Goal: Transaction & Acquisition: Purchase product/service

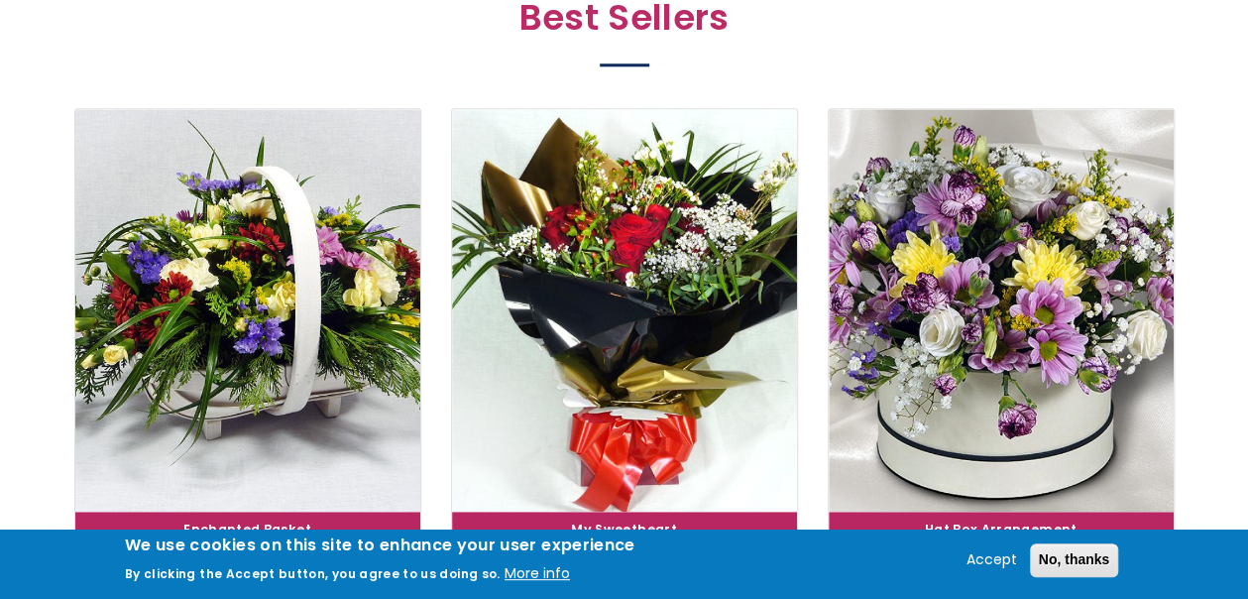
scroll to position [1189, 0]
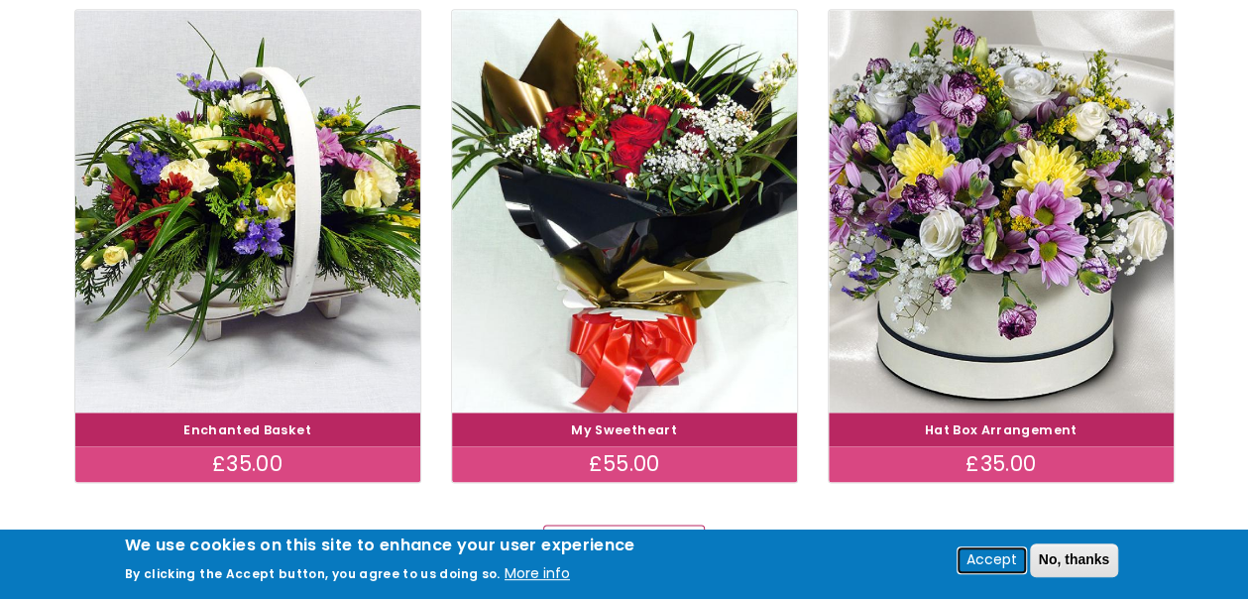
click at [1002, 556] on button "Accept" at bounding box center [991, 560] width 66 height 24
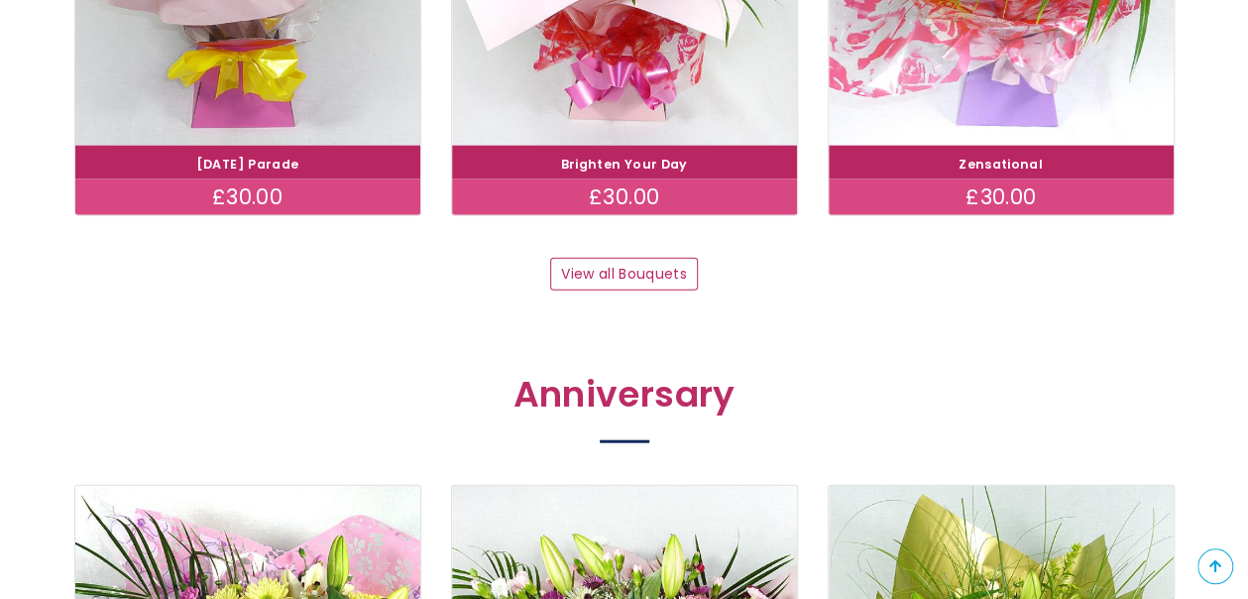
scroll to position [2180, 0]
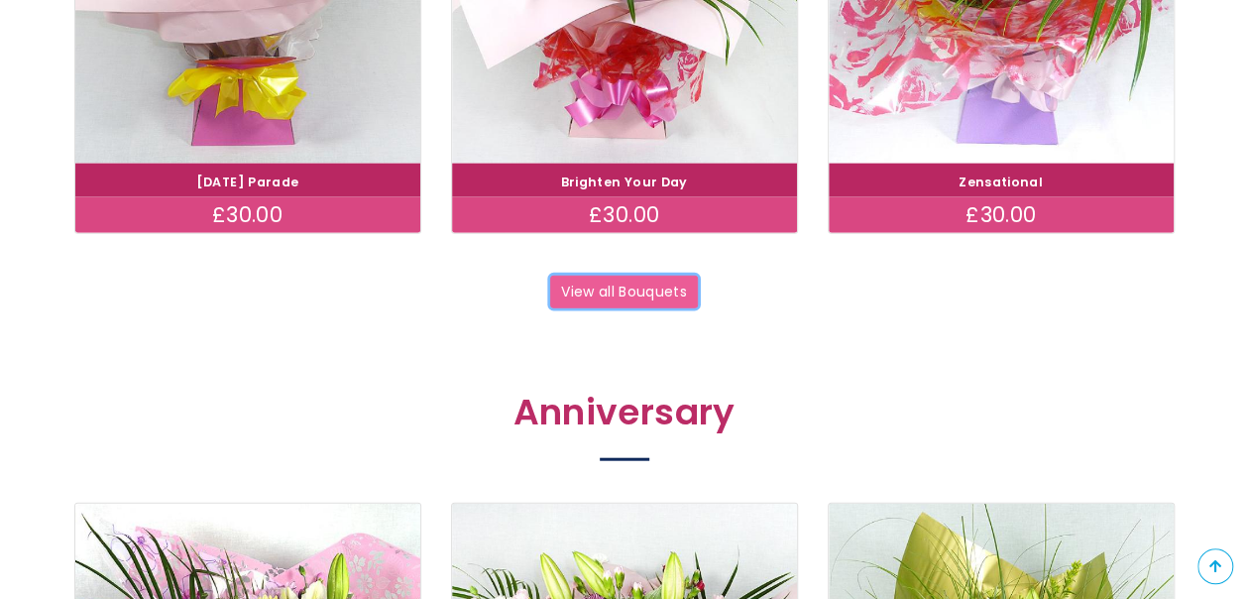
click at [609, 289] on link "View all Bouquets" at bounding box center [624, 292] width 149 height 34
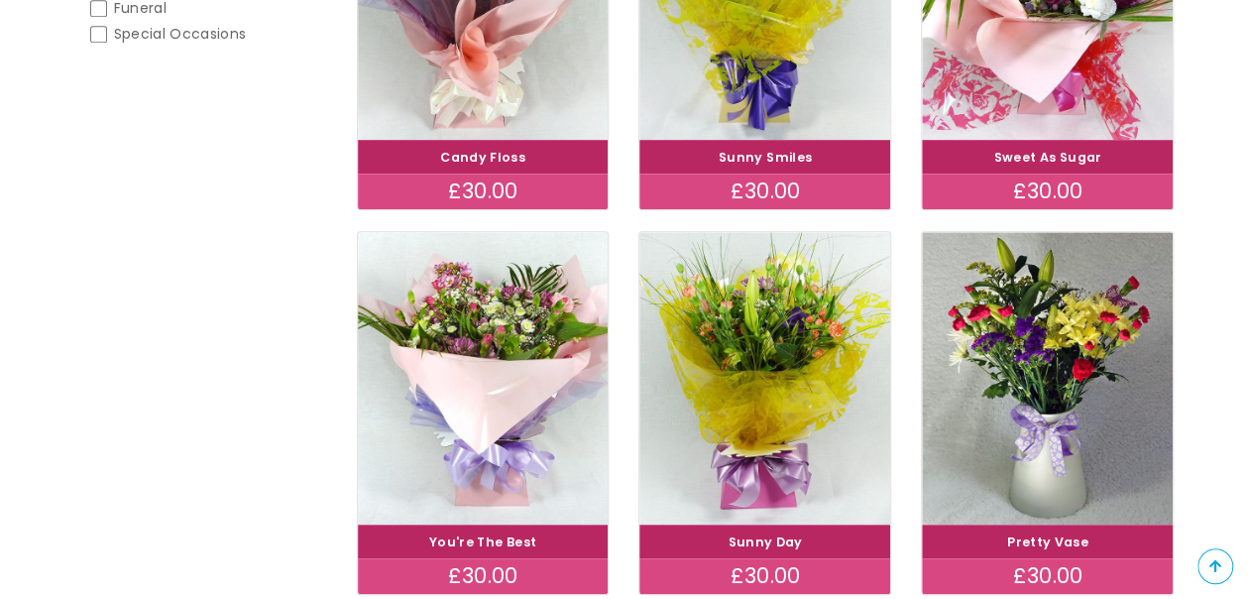
scroll to position [595, 0]
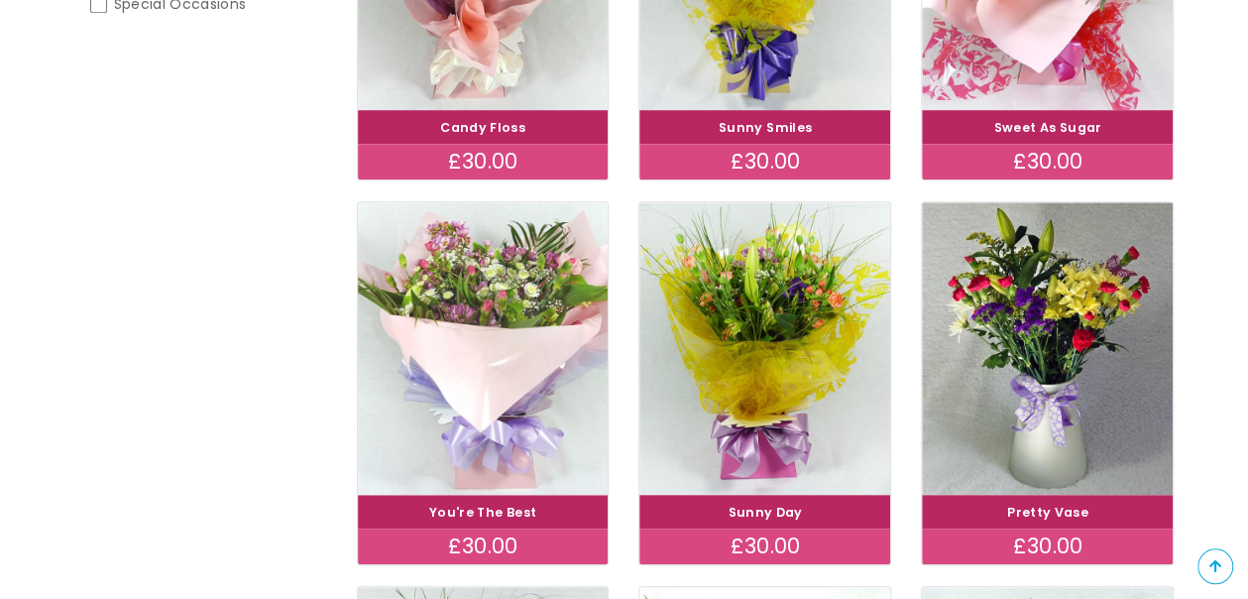
click at [472, 301] on img at bounding box center [482, 348] width 281 height 326
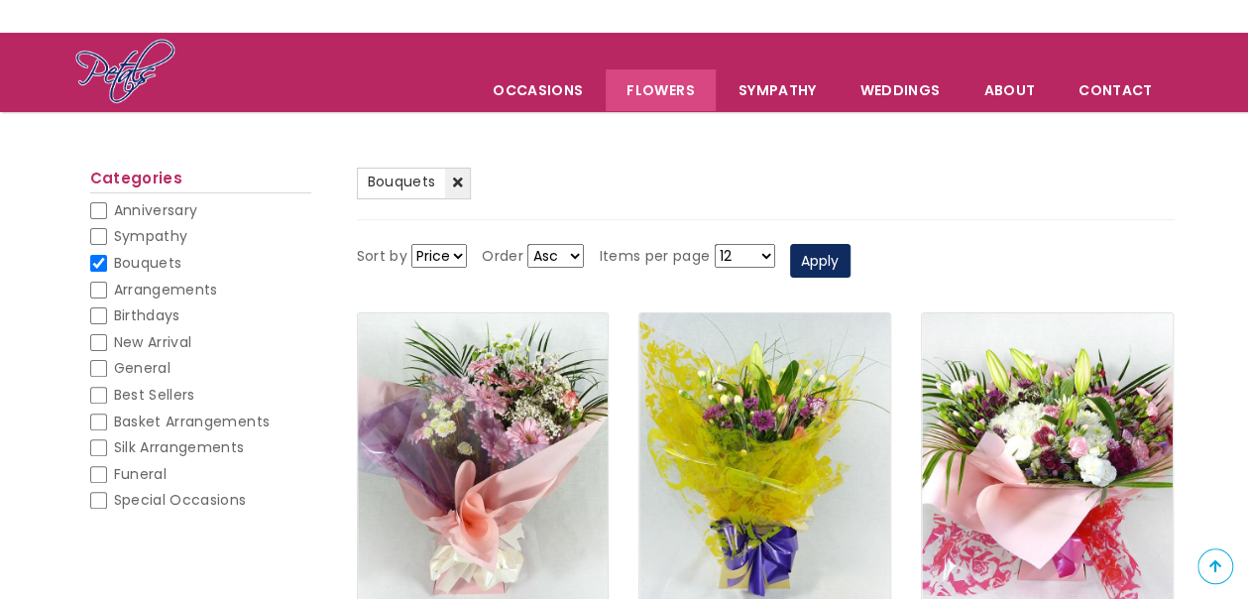
scroll to position [0, 0]
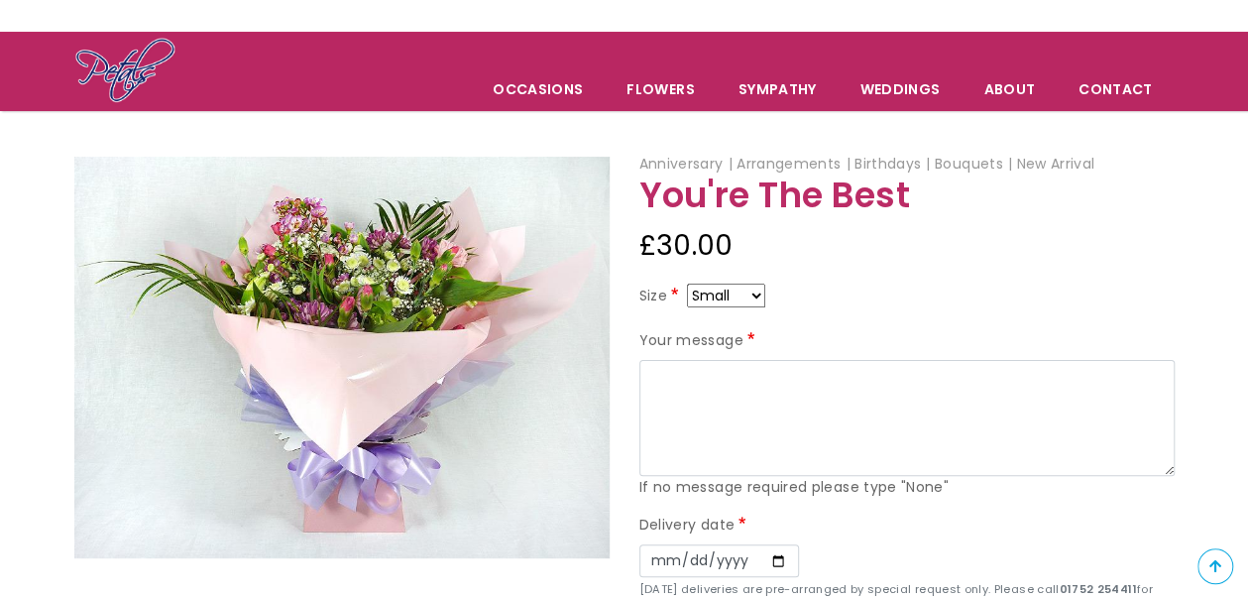
scroll to position [99, 0]
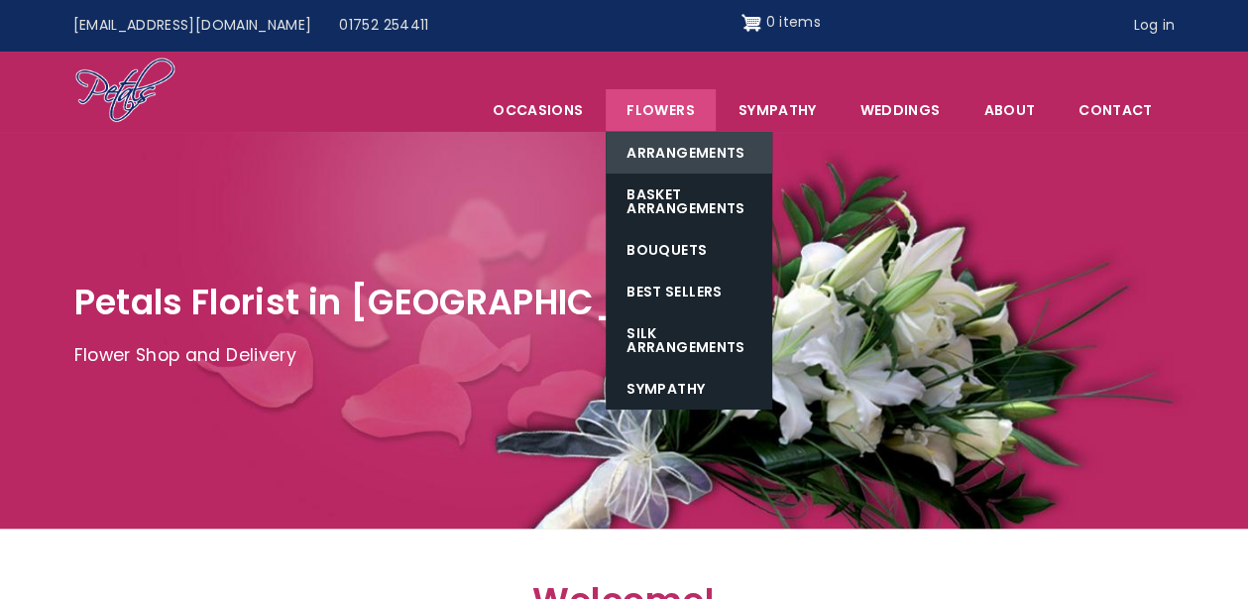
click at [675, 149] on link "Arrangements" at bounding box center [688, 153] width 166 height 42
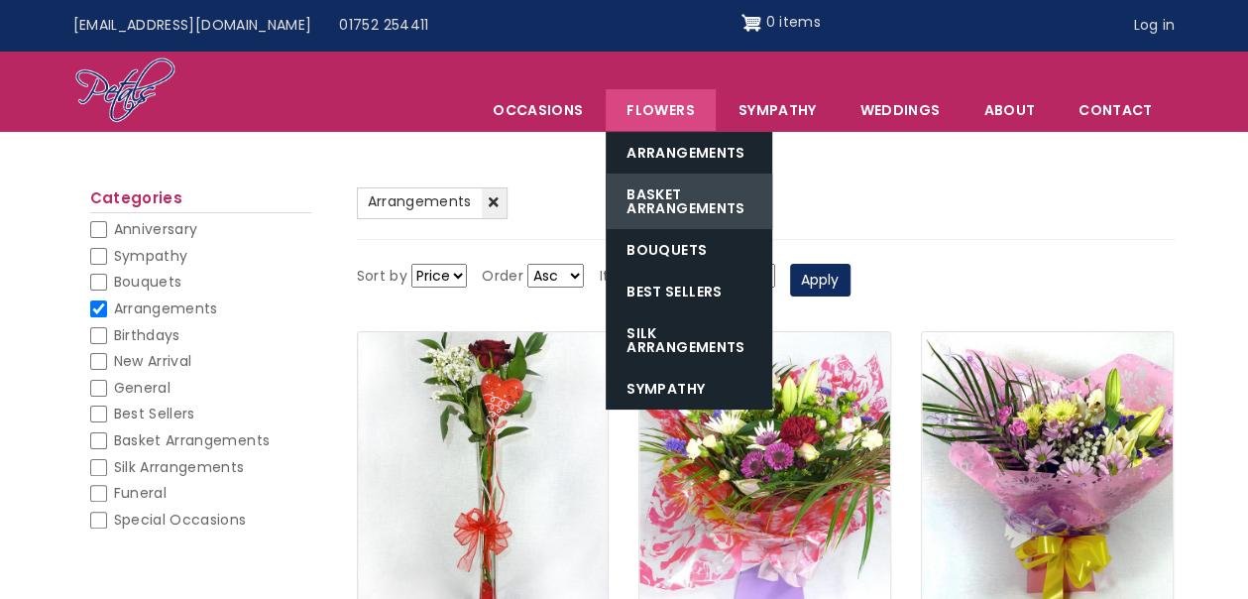
click at [663, 192] on link "Basket Arrangements" at bounding box center [688, 200] width 166 height 55
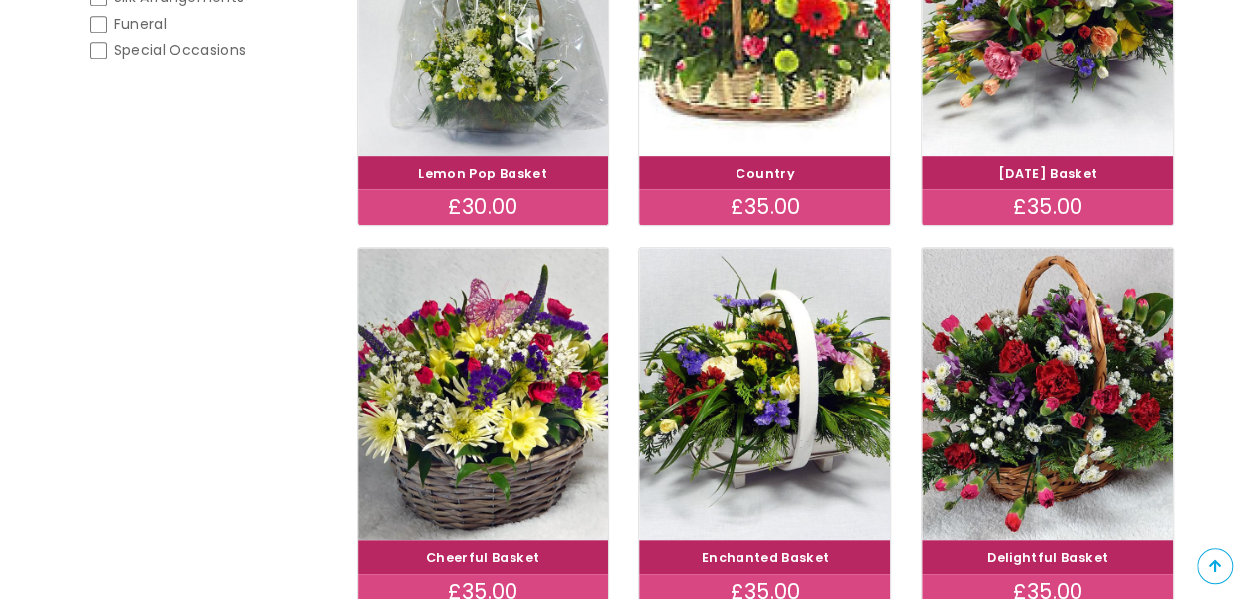
scroll to position [595, 0]
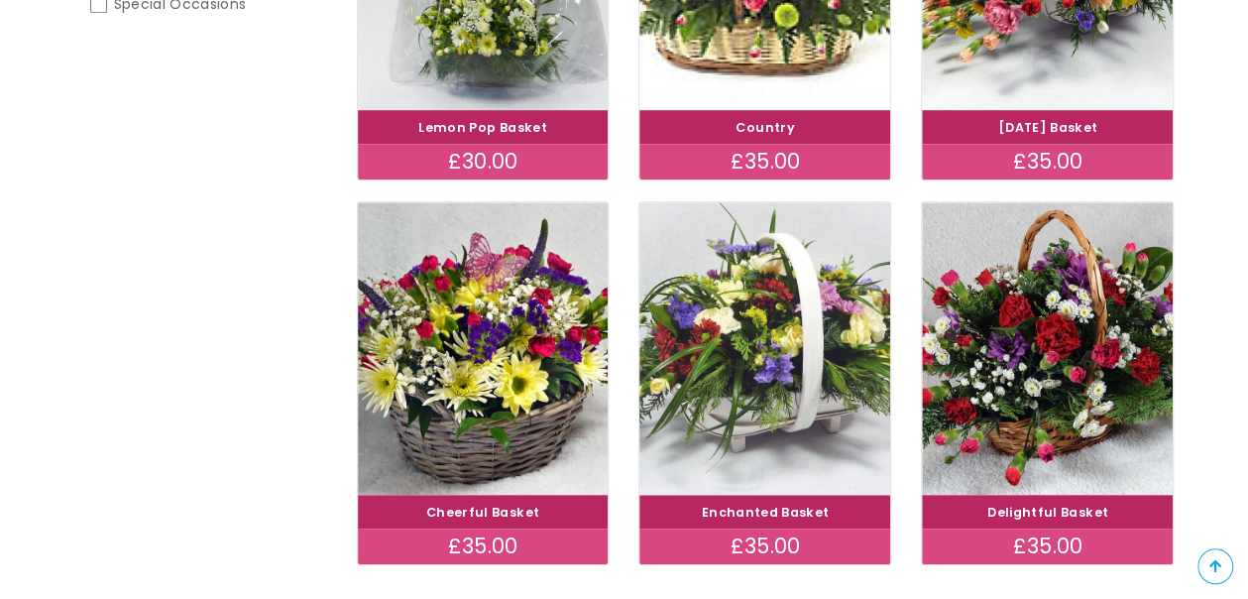
click at [737, 374] on img at bounding box center [764, 348] width 281 height 326
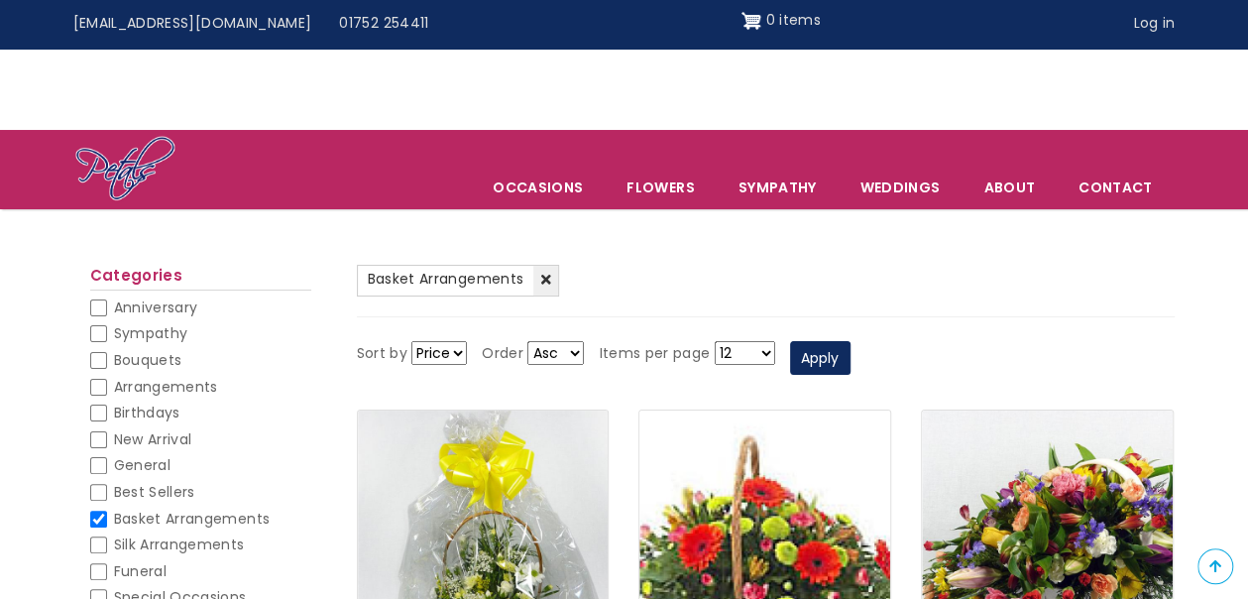
scroll to position [0, 0]
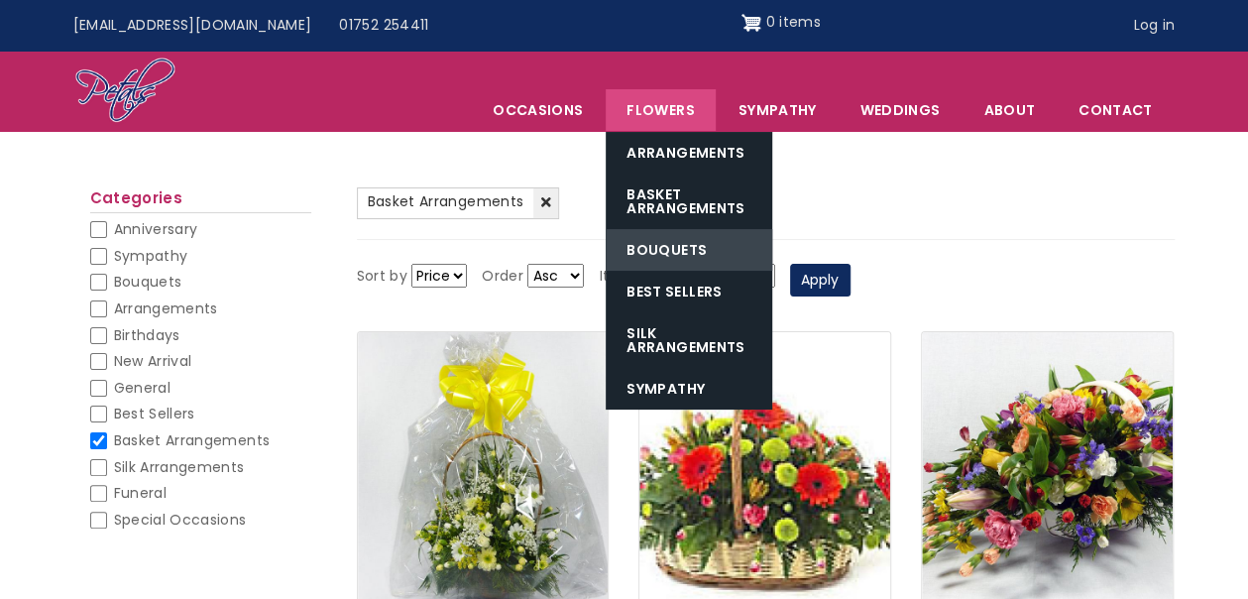
click at [686, 248] on link "Bouquets" at bounding box center [688, 250] width 166 height 42
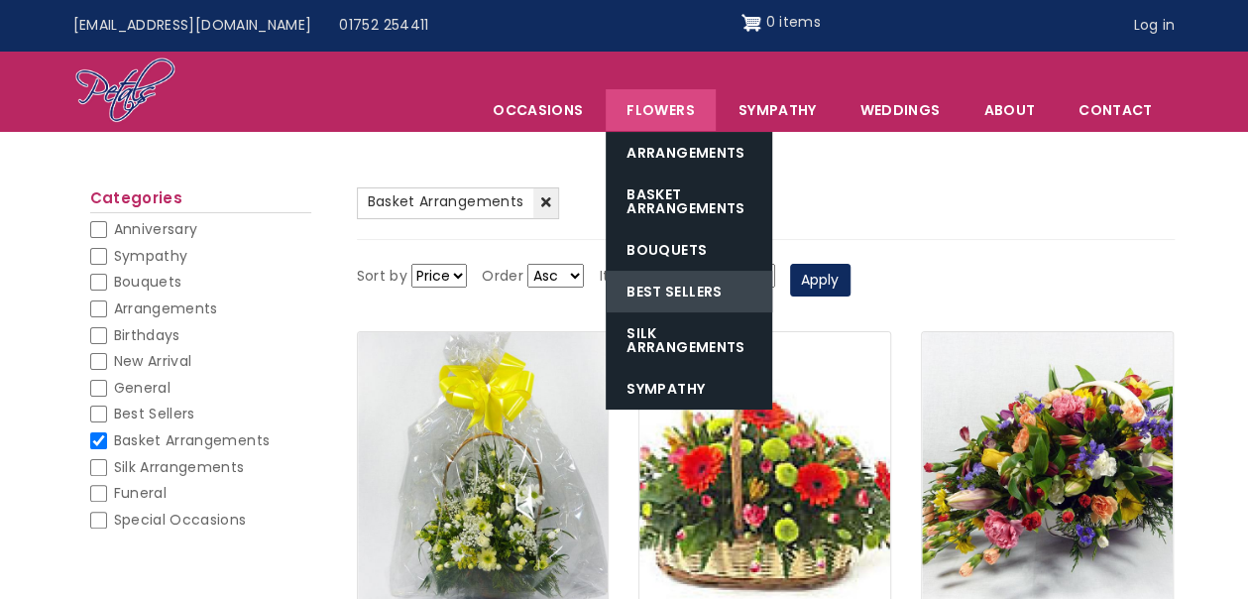
click at [717, 286] on link "Best Sellers" at bounding box center [688, 292] width 166 height 42
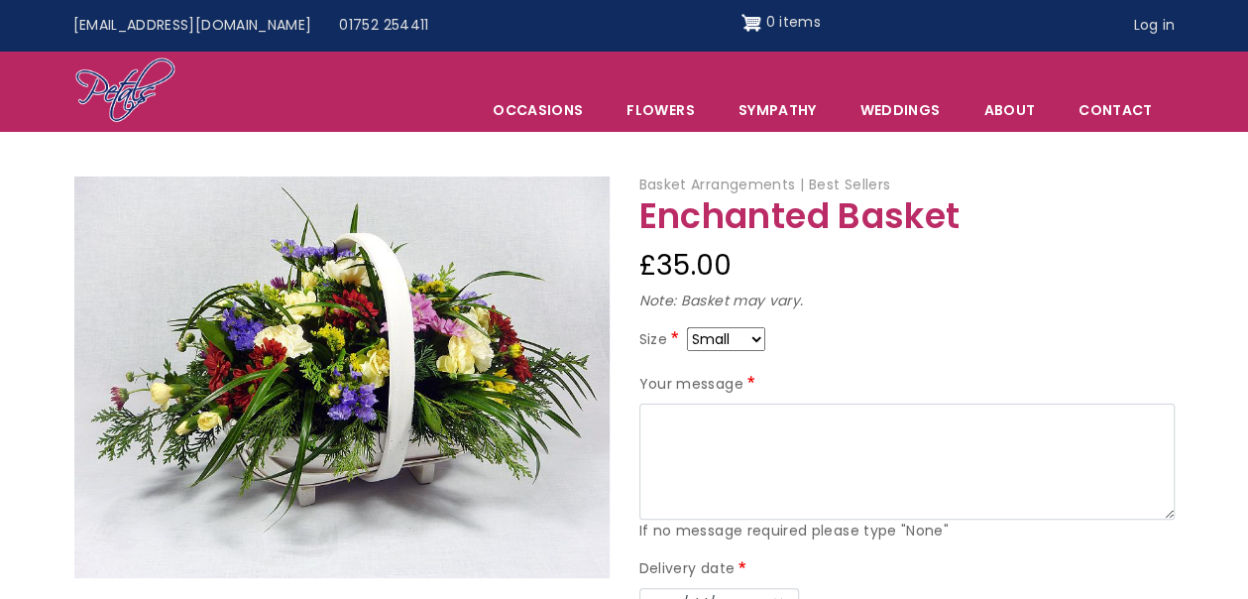
click at [752, 339] on select "Small Medium Large" at bounding box center [726, 339] width 78 height 24
select select "10"
click at [759, 341] on select "Small Medium Large" at bounding box center [726, 339] width 78 height 24
select select "9"
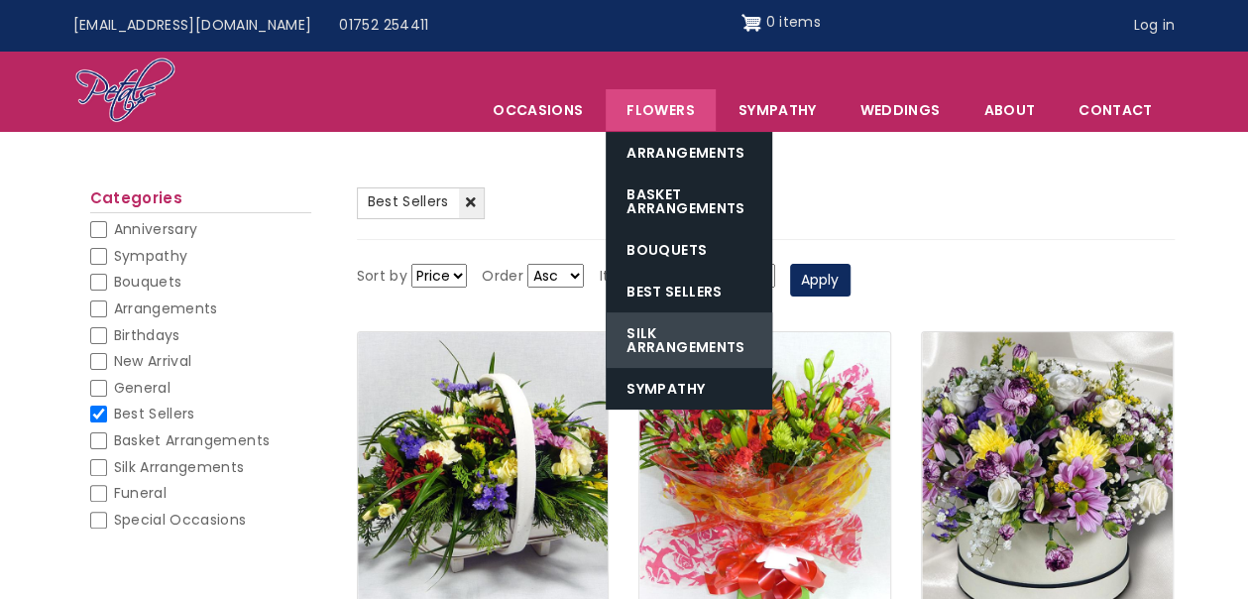
click at [692, 339] on link "Silk Arrangements" at bounding box center [688, 339] width 166 height 55
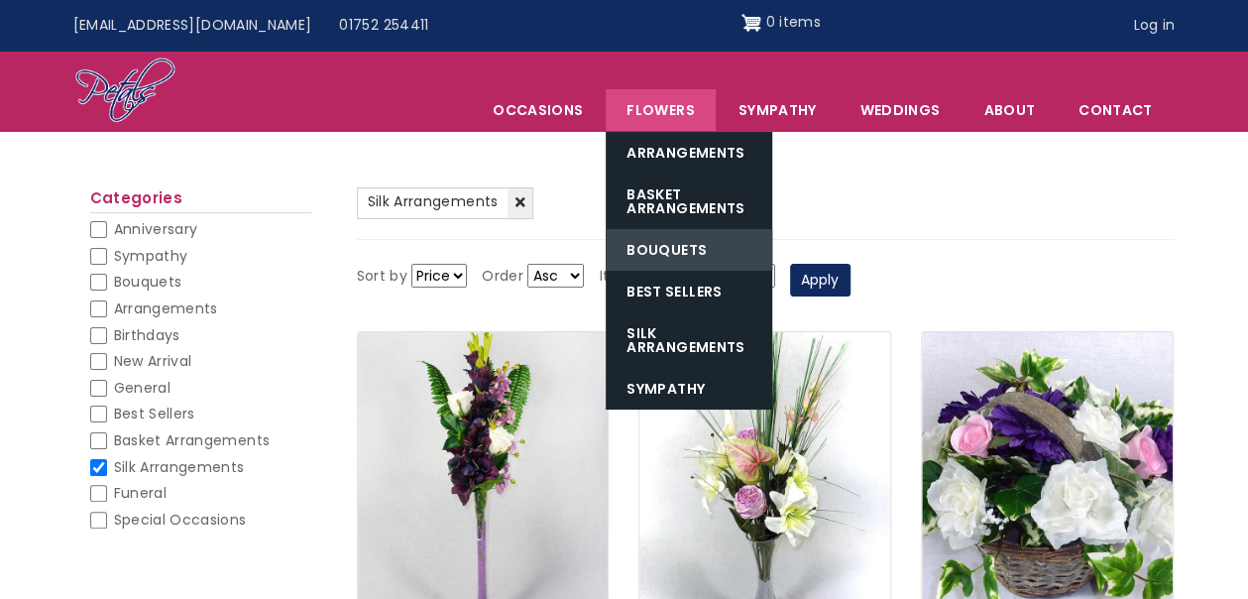
click at [664, 246] on link "Bouquets" at bounding box center [688, 250] width 166 height 42
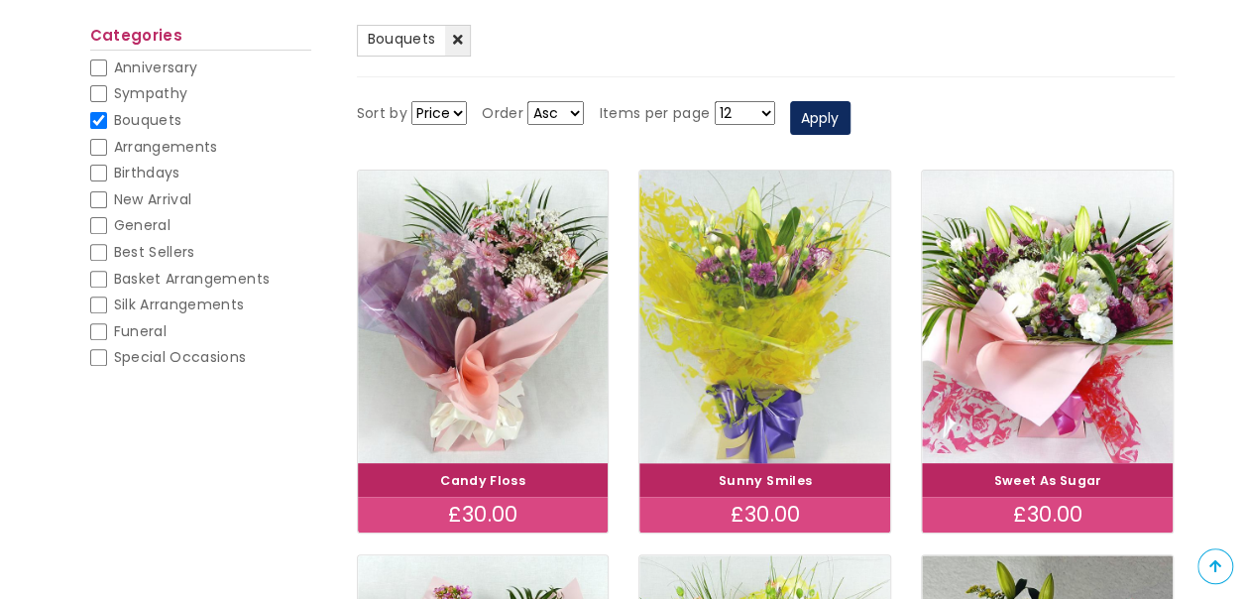
scroll to position [297, 0]
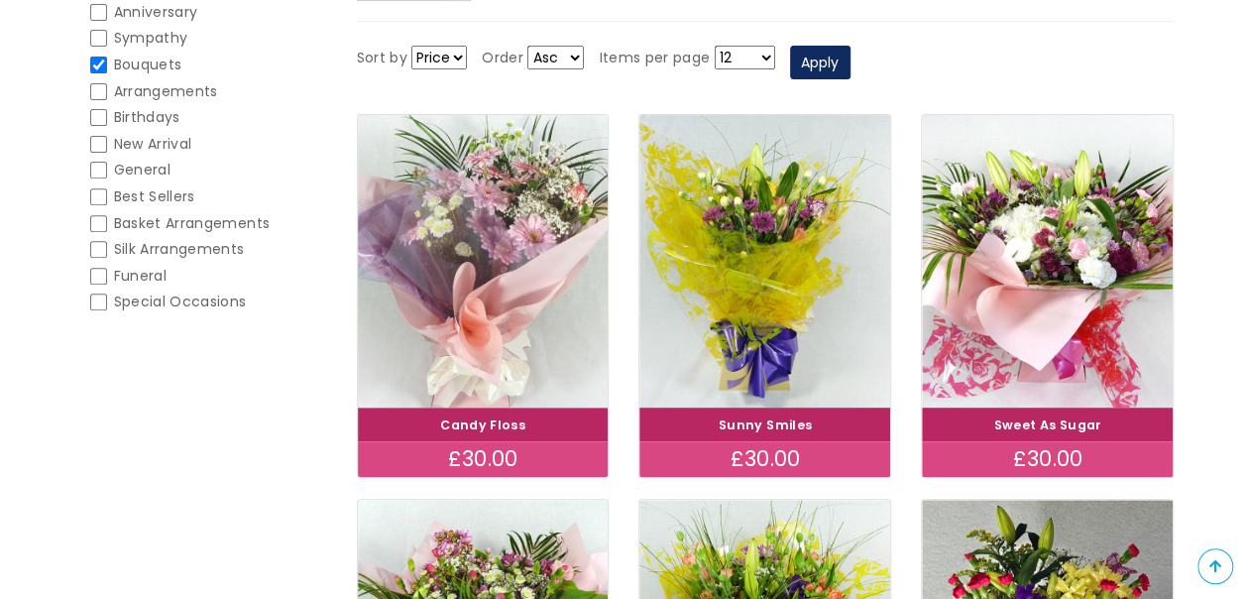
click at [497, 237] on img at bounding box center [482, 261] width 281 height 326
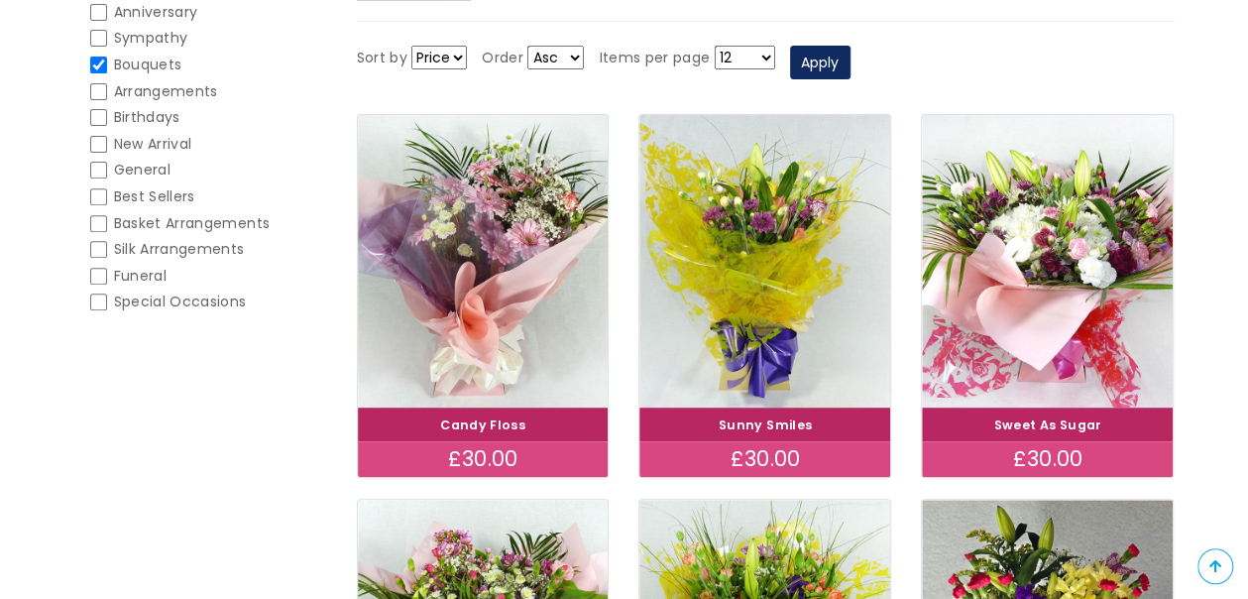
click at [91, 304] on input "Special Occasions" at bounding box center [98, 301] width 17 height 17
checkbox input "false"
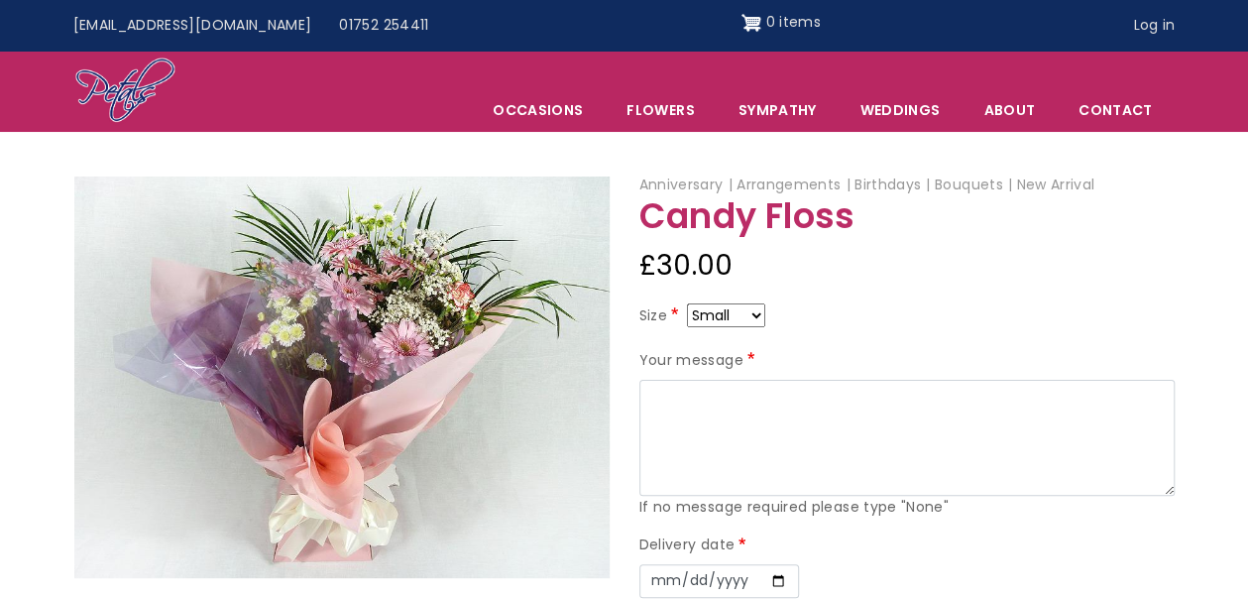
click at [751, 313] on select "Small Medium Large" at bounding box center [726, 315] width 78 height 24
select select "10"
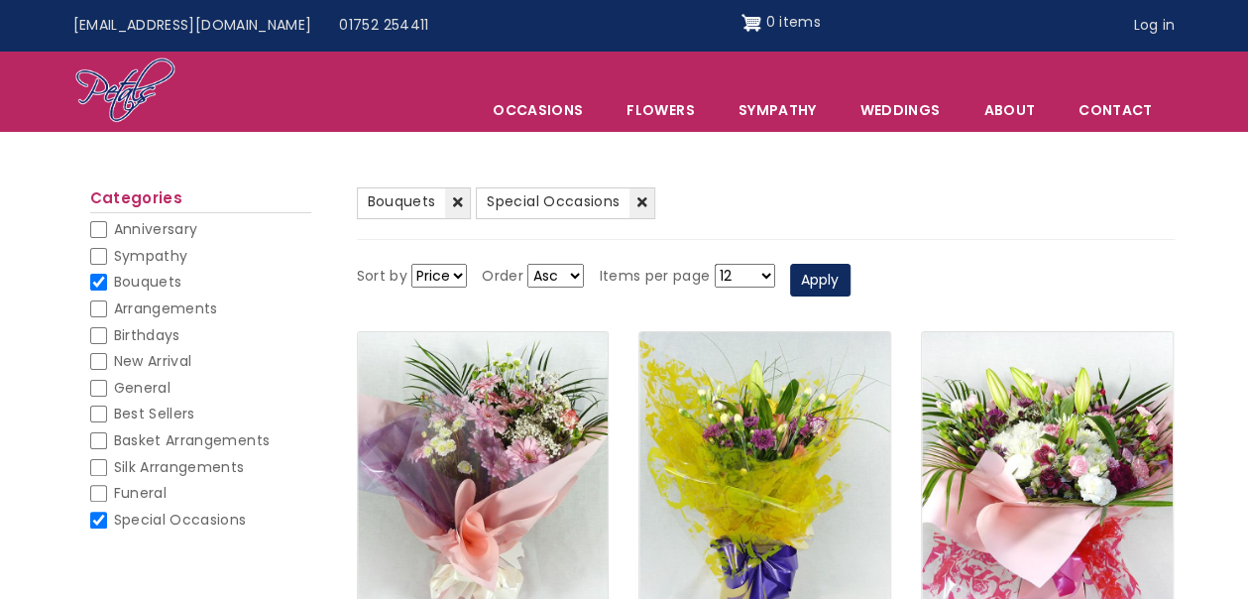
click at [101, 280] on input "Bouquets" at bounding box center [98, 282] width 17 height 17
checkbox input "false"
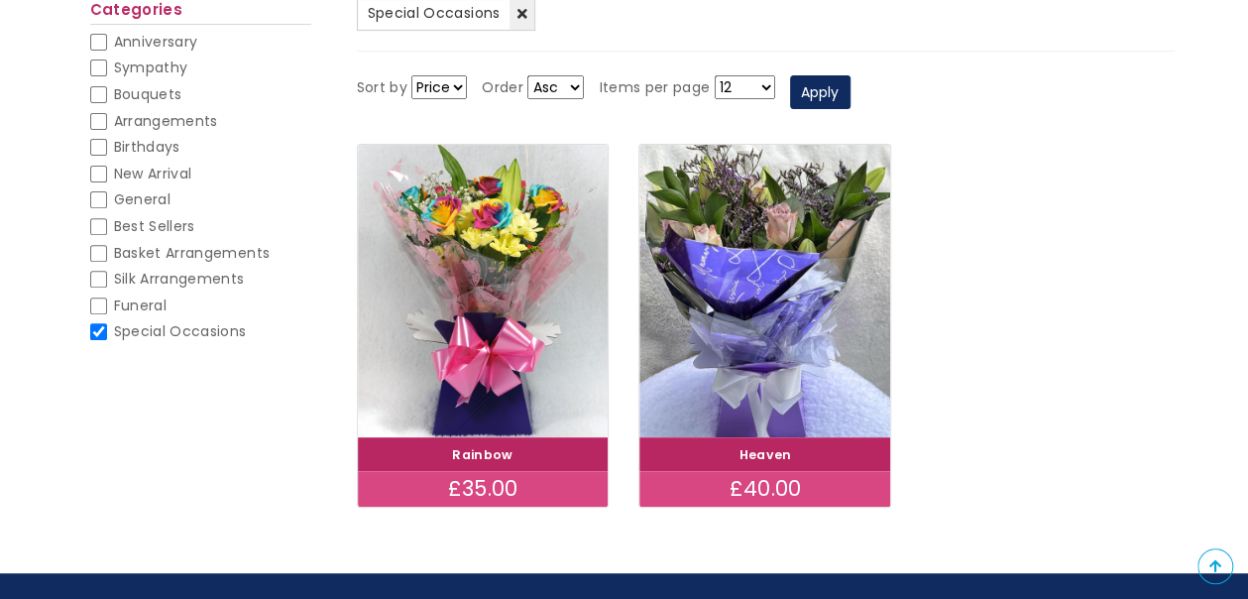
scroll to position [297, 0]
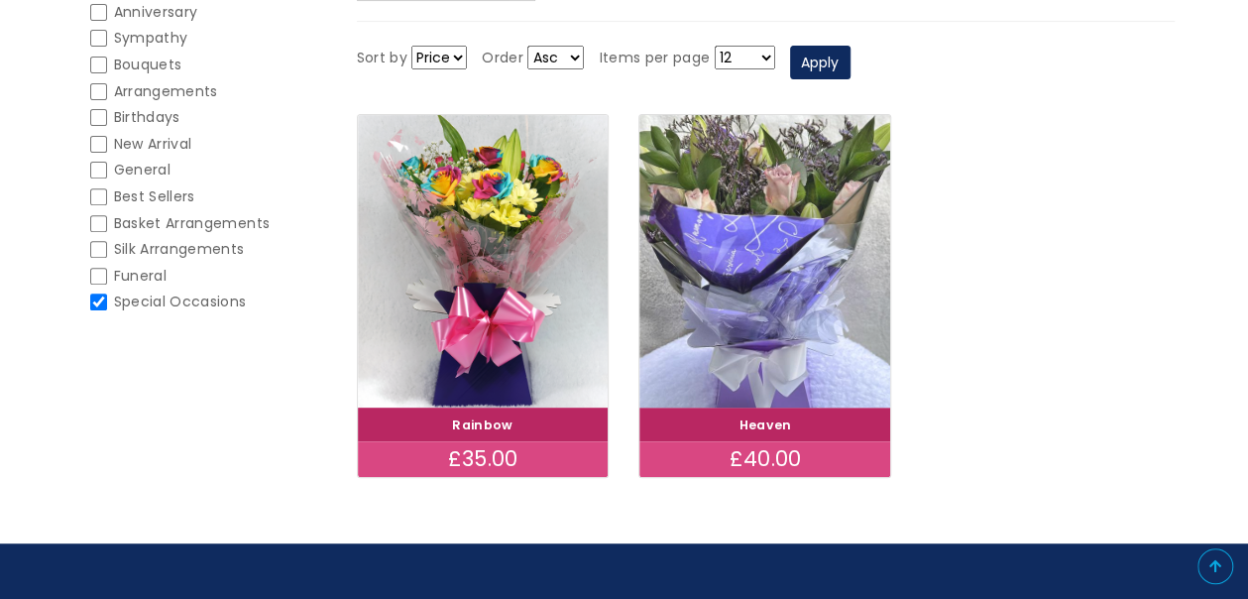
click at [774, 229] on img at bounding box center [764, 261] width 281 height 326
